Goal: Task Accomplishment & Management: Manage account settings

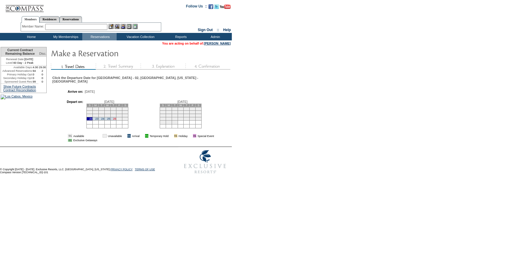
click at [113, 117] on link "26" at bounding box center [114, 118] width 3 height 3
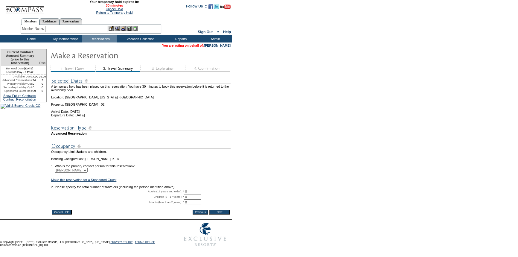
scroll to position [13, 0]
drag, startPoint x: 190, startPoint y: 186, endPoint x: 183, endPoint y: 186, distance: 6.9
click at [183, 189] on tr "Adults (18 years and older): * 0 * *" at bounding box center [141, 191] width 180 height 5
type input "8"
click at [224, 210] on input "Next" at bounding box center [219, 212] width 21 height 5
